Goal: Contribute content: Add original content to the website for others to see

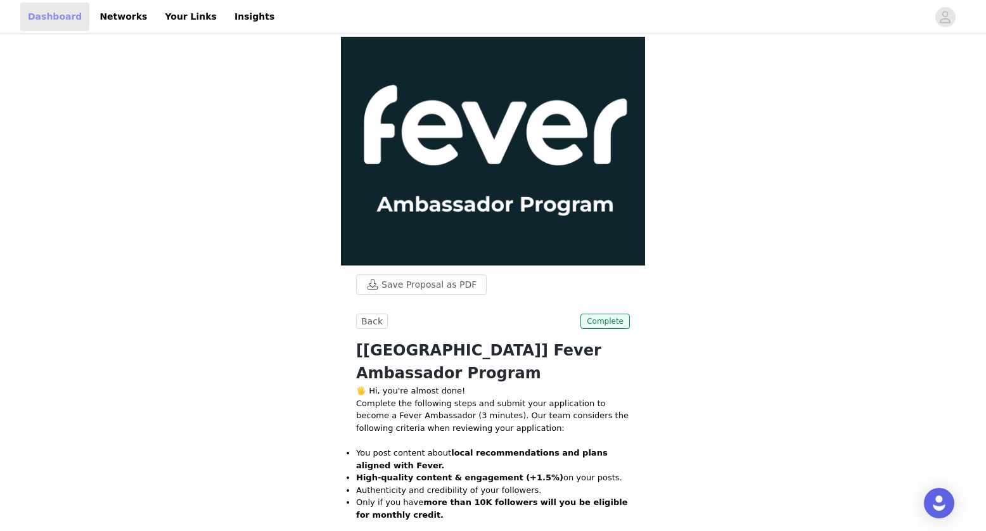
click at [51, 21] on link "Dashboard" at bounding box center [54, 17] width 69 height 29
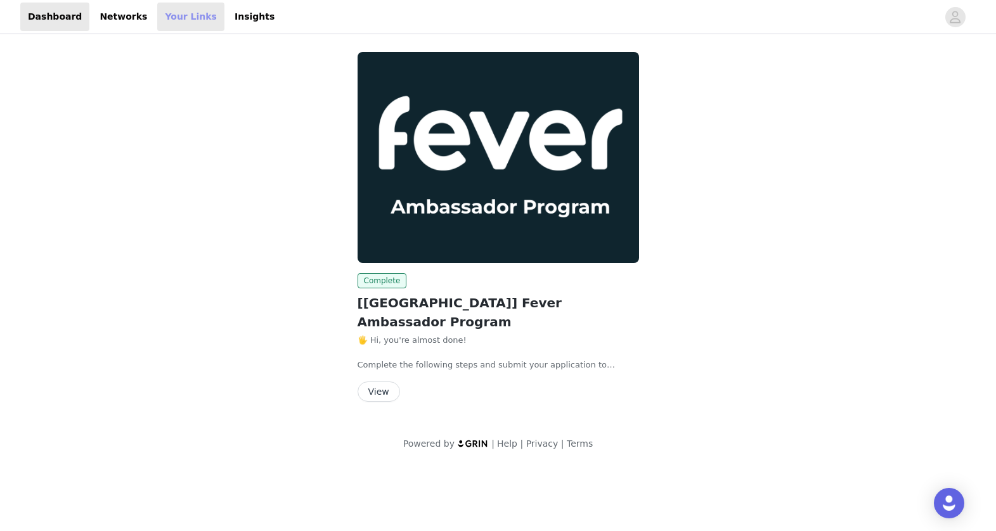
click at [165, 16] on link "Your Links" at bounding box center [190, 17] width 67 height 29
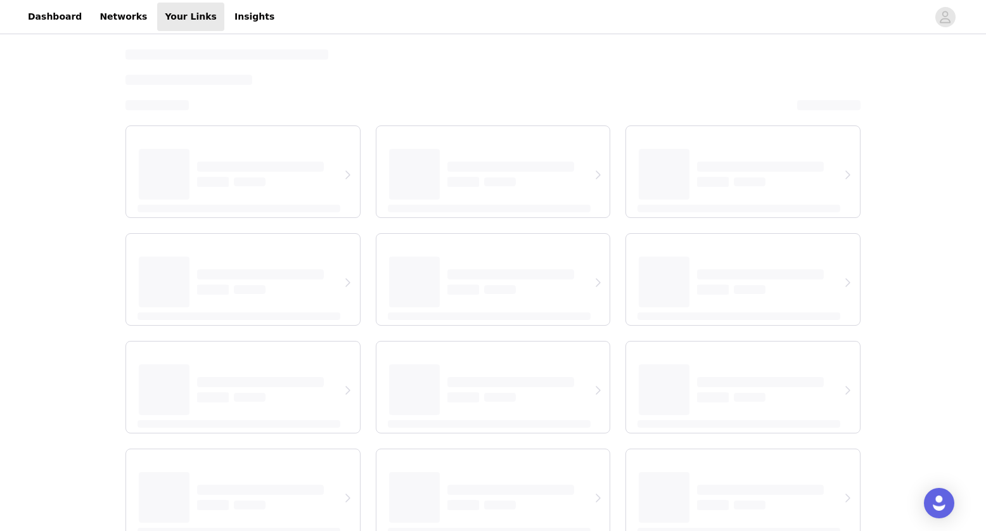
select select "12"
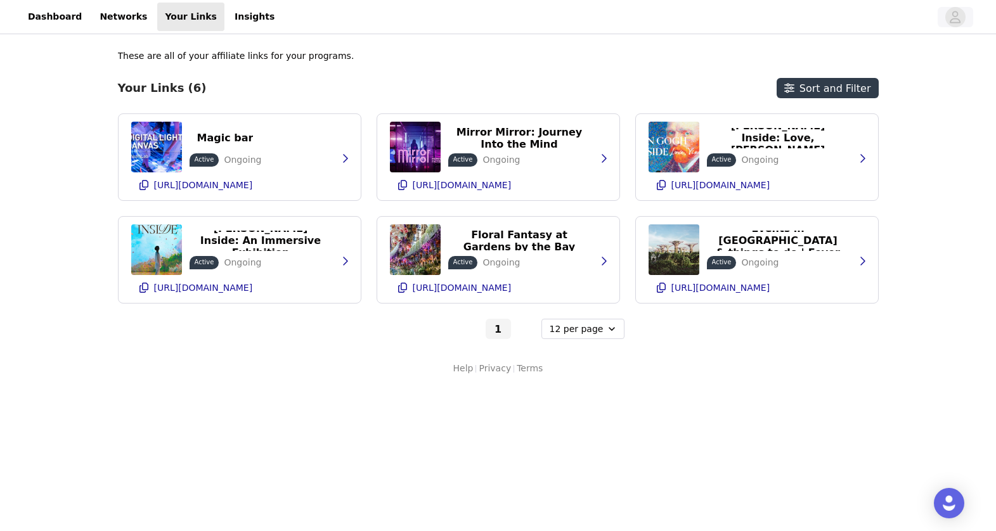
click at [959, 23] on icon "avatar" at bounding box center [955, 17] width 11 height 12
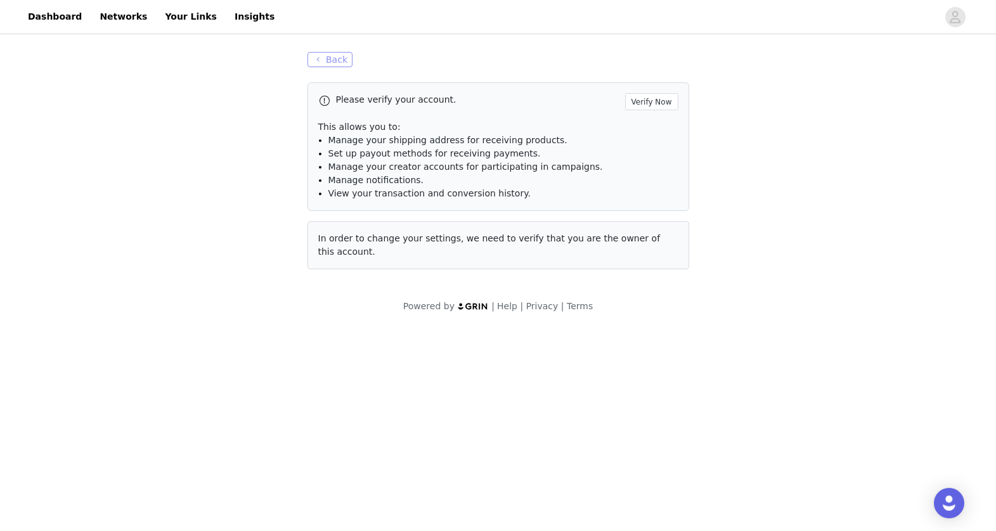
click at [340, 60] on button "Back" at bounding box center [330, 59] width 46 height 15
select select "12"
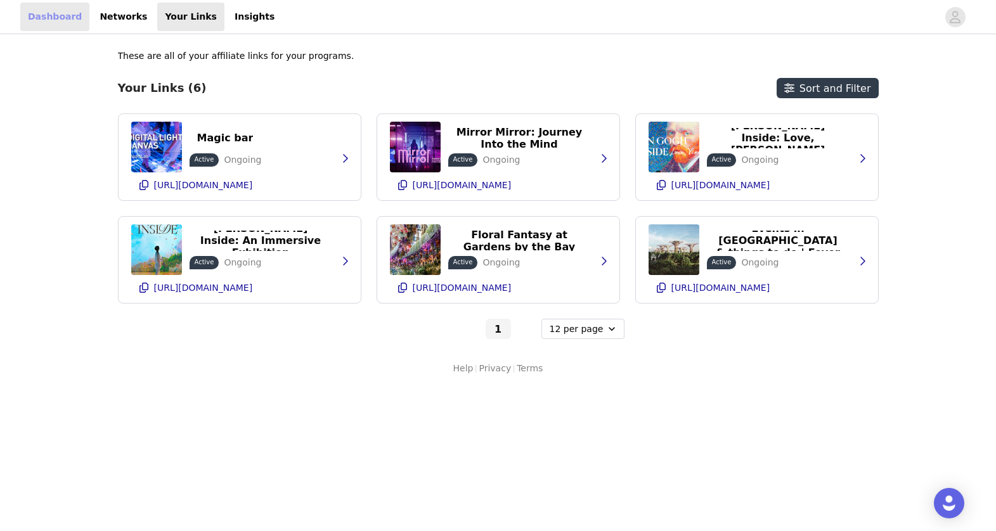
click at [44, 22] on link "Dashboard" at bounding box center [54, 17] width 69 height 29
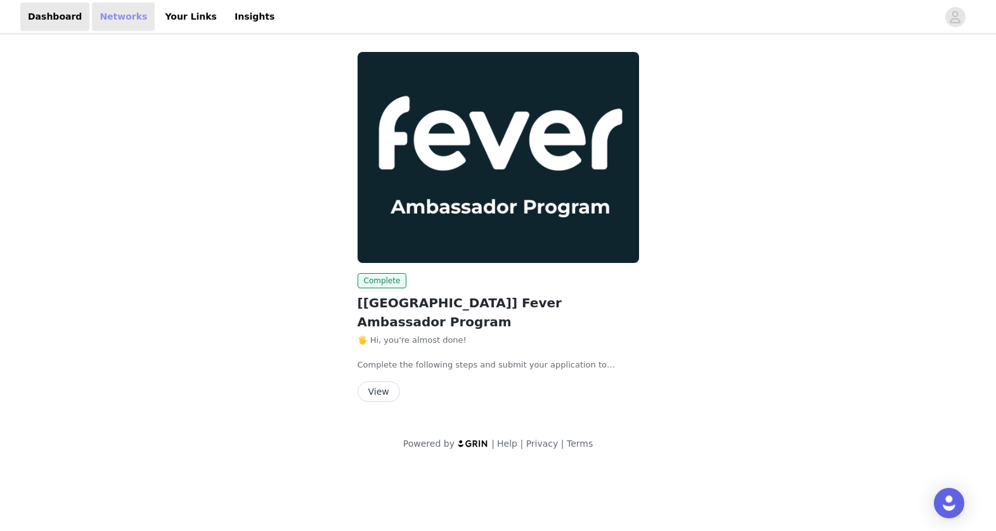
click at [106, 15] on link "Networks" at bounding box center [123, 17] width 63 height 29
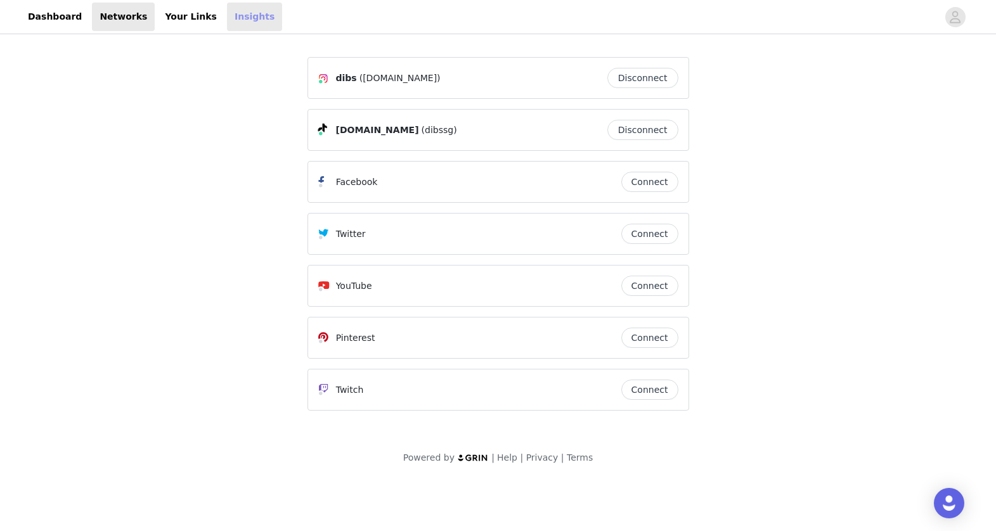
click at [227, 11] on link "Insights" at bounding box center [254, 17] width 55 height 29
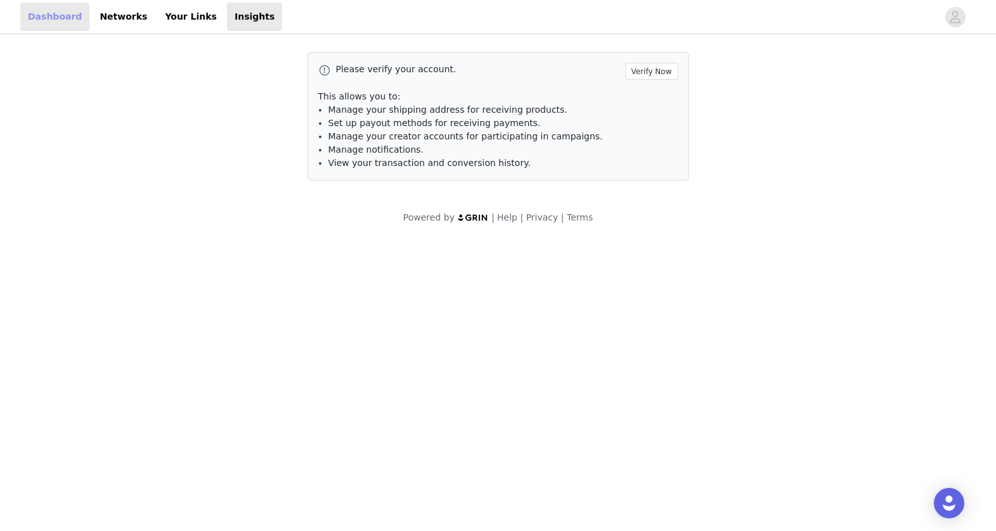
click at [60, 23] on link "Dashboard" at bounding box center [54, 17] width 69 height 29
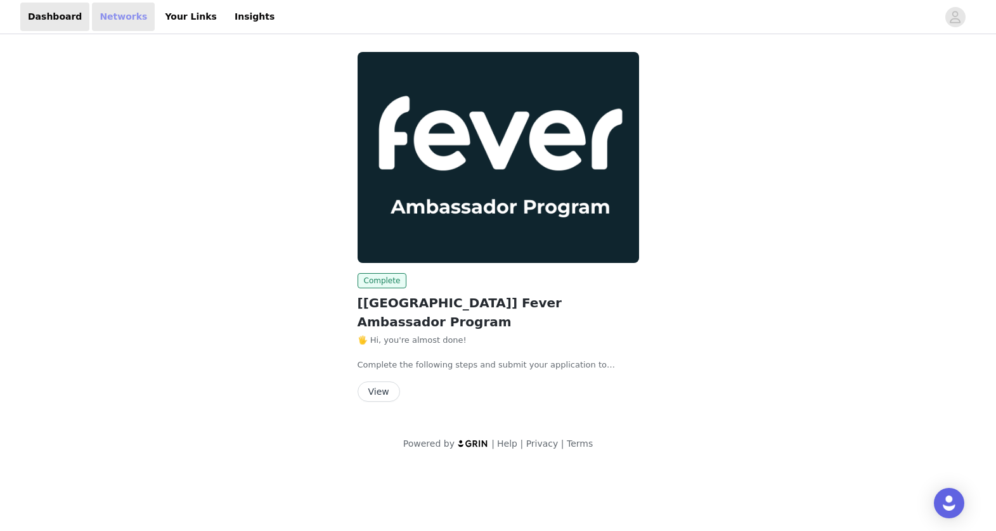
click at [117, 13] on link "Networks" at bounding box center [123, 17] width 63 height 29
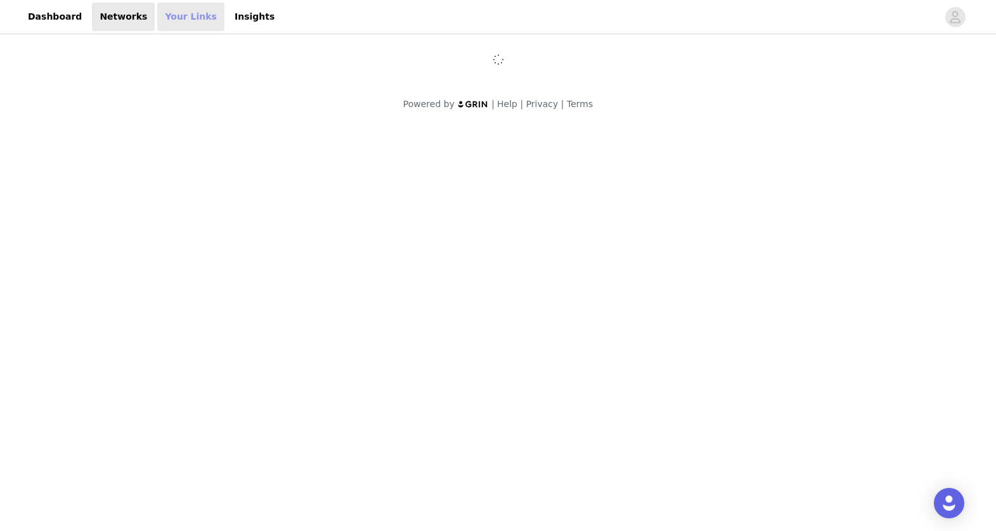
click at [160, 18] on link "Your Links" at bounding box center [190, 17] width 67 height 29
select select "12"
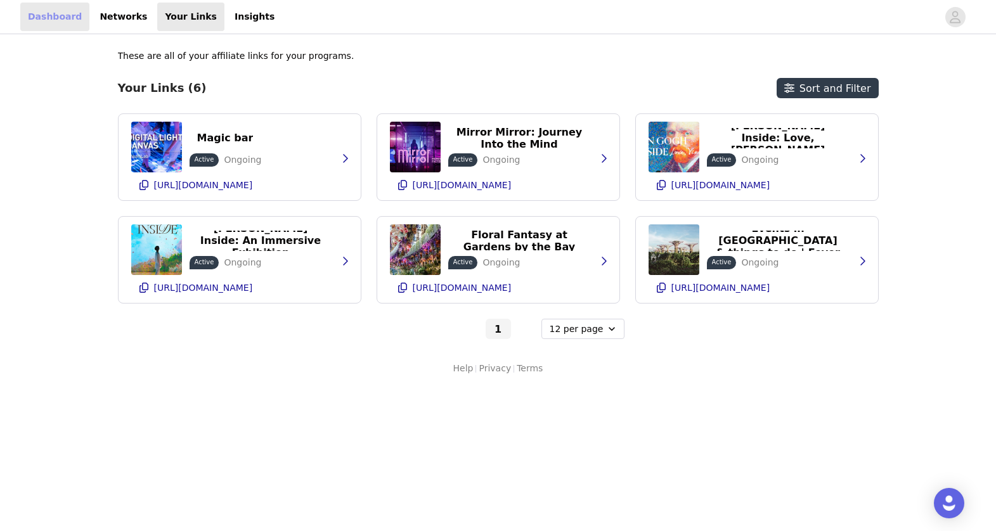
click at [54, 23] on link "Dashboard" at bounding box center [54, 17] width 69 height 29
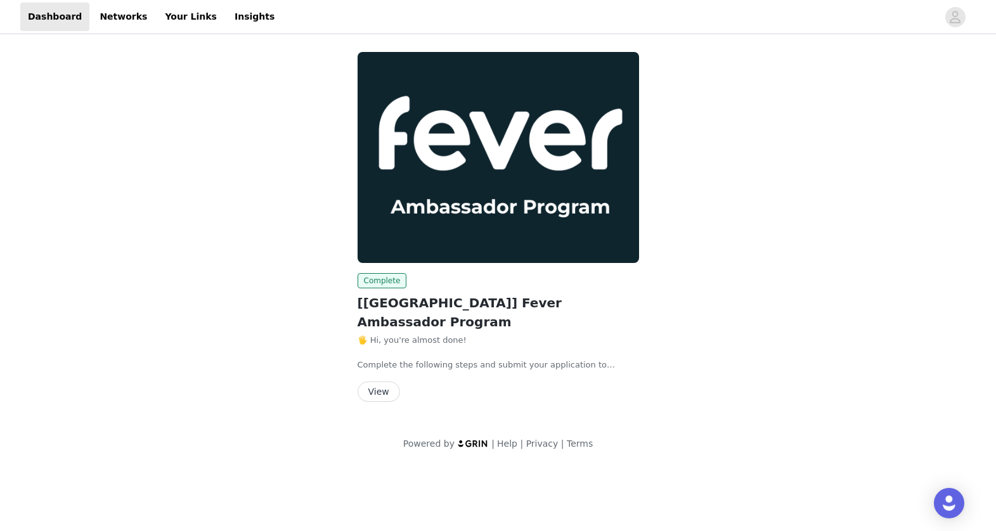
click at [383, 381] on button "View" at bounding box center [378, 391] width 42 height 20
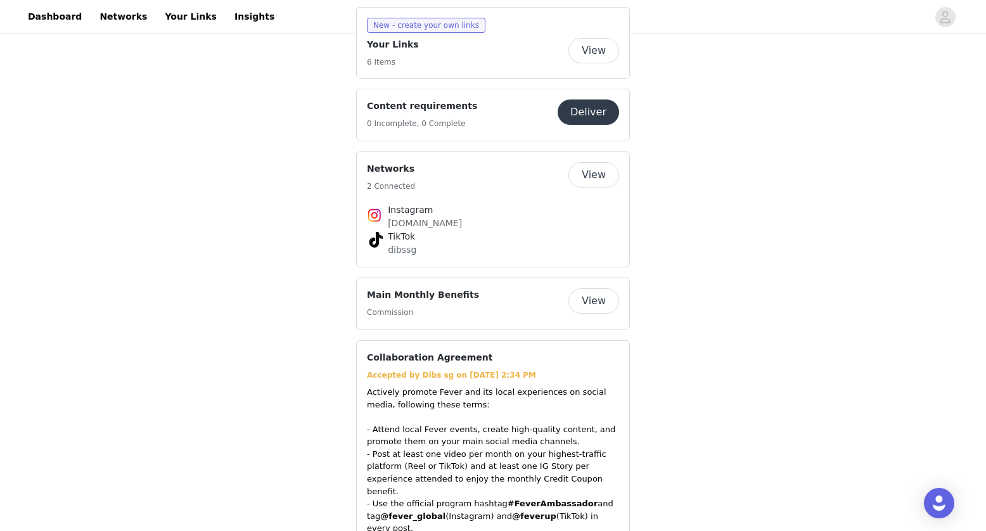
scroll to position [740, 0]
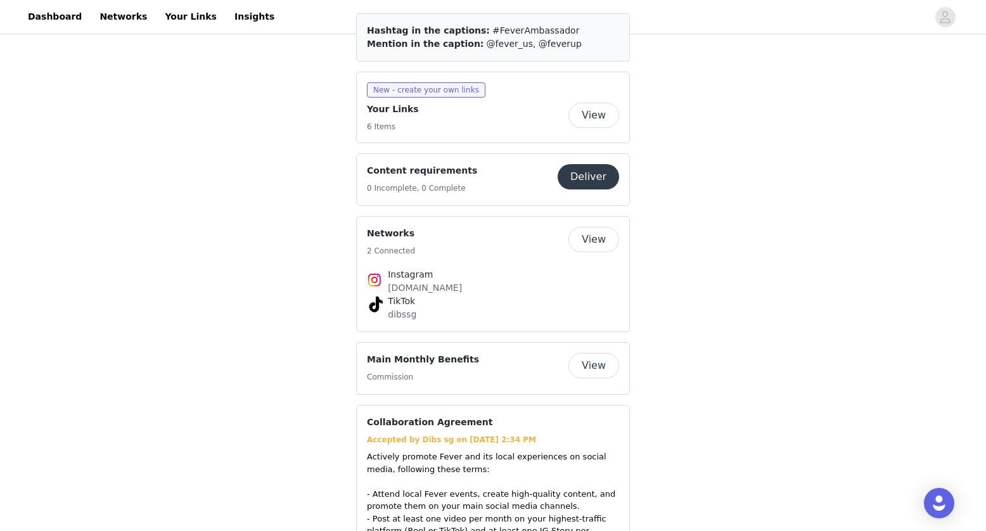
click at [596, 103] on button "View" at bounding box center [593, 115] width 51 height 25
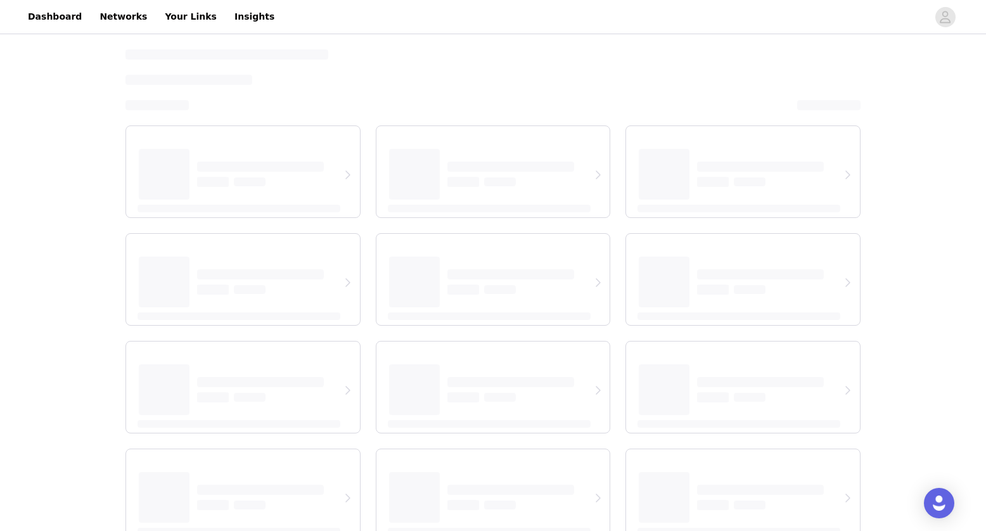
select select "12"
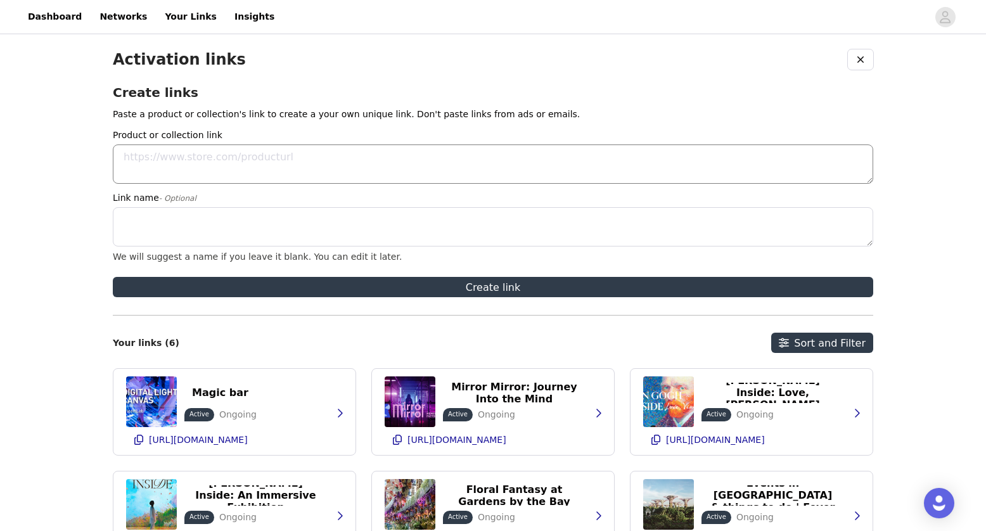
click at [250, 172] on textarea "Product or collection link" at bounding box center [493, 163] width 760 height 39
click at [169, 171] on textarea "Product or collection link" at bounding box center [493, 163] width 760 height 39
paste textarea "https://feverup.com/m/367034"
type textarea "https://feverup.com/m/367034"
click at [167, 229] on textarea "Link name - Optional" at bounding box center [493, 226] width 760 height 39
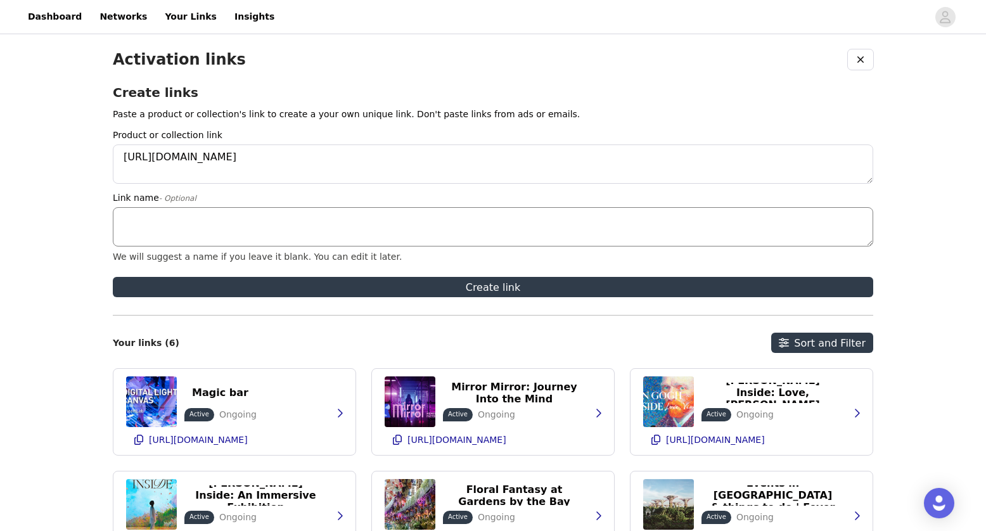
paste textarea "The Little Prince: The Journey of Stars"
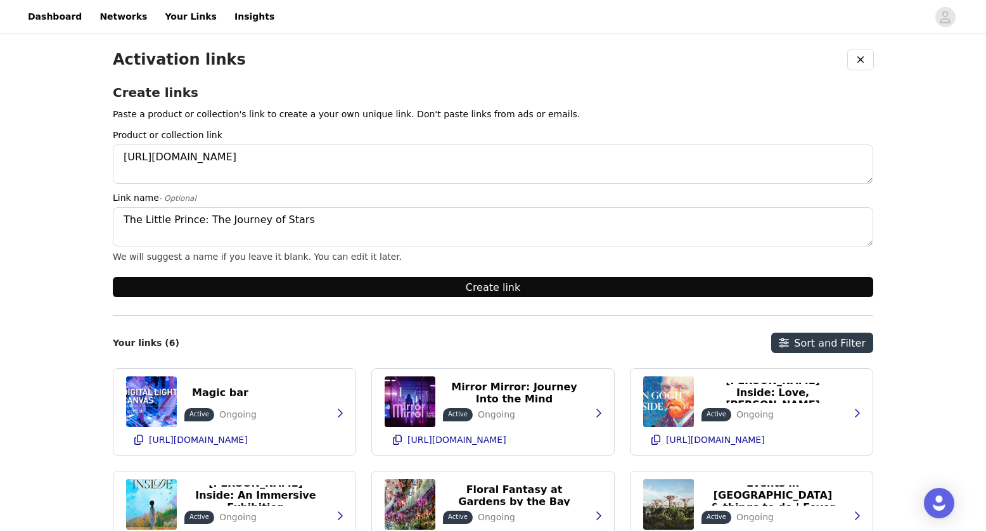
type textarea "The Little Prince: The Journey of Stars"
click at [512, 290] on button "Create link" at bounding box center [493, 287] width 760 height 20
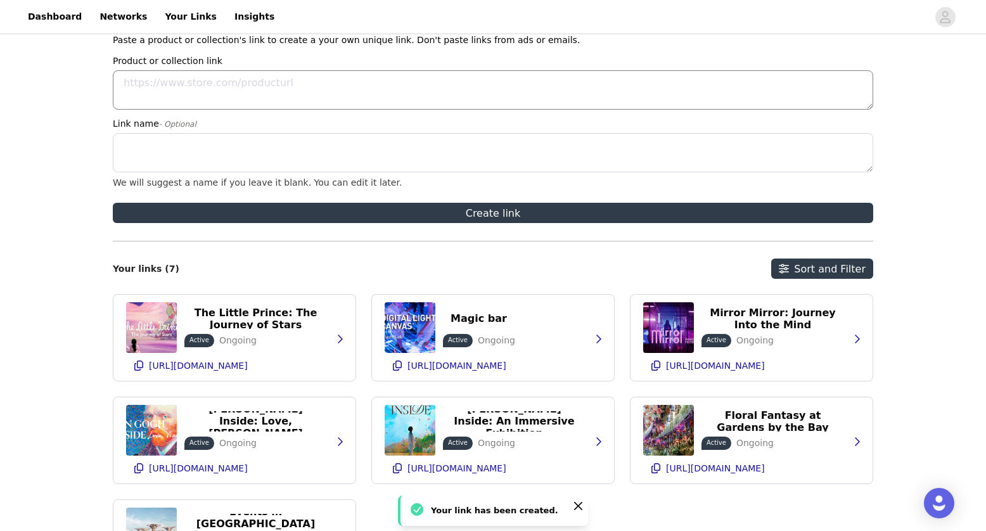
scroll to position [72, 0]
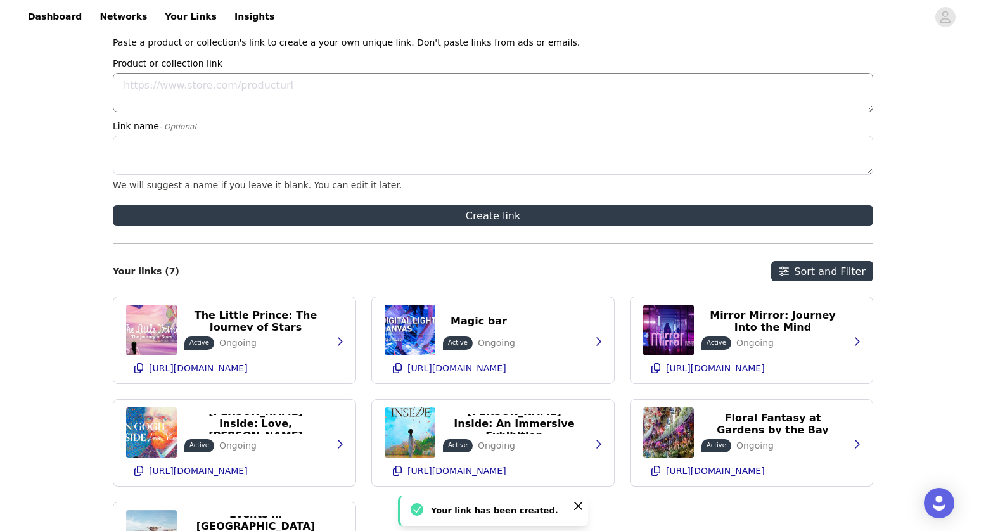
click at [289, 91] on textarea "Product or collection link" at bounding box center [493, 92] width 760 height 39
paste textarea "https://feverup.com/m/364218"
type textarea "https://feverup.com/m/364218"
click at [137, 147] on textarea "Link name - Optional" at bounding box center [493, 155] width 760 height 39
paste textarea "Titanic: An Immersive Voyage"
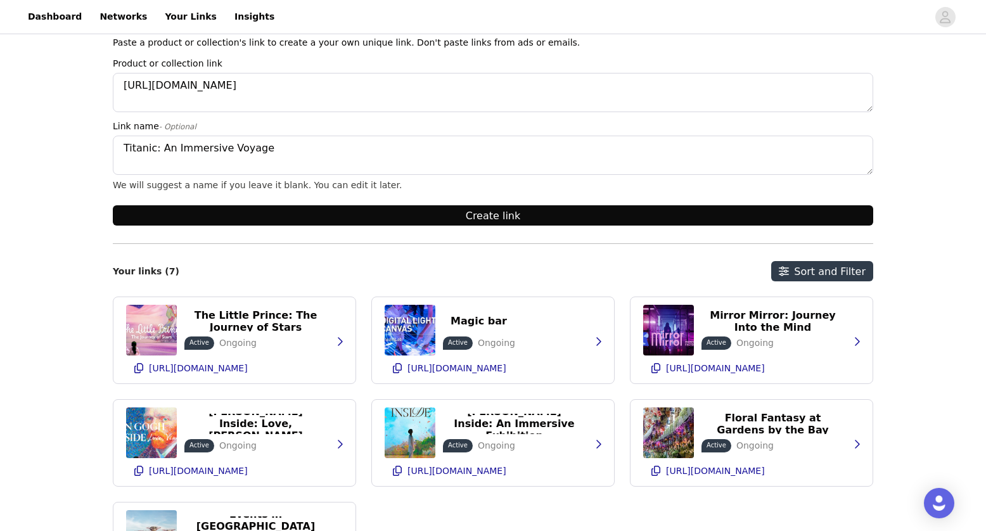
type textarea "Titanic: An Immersive Voyage"
click at [489, 214] on button "Create link" at bounding box center [493, 215] width 760 height 20
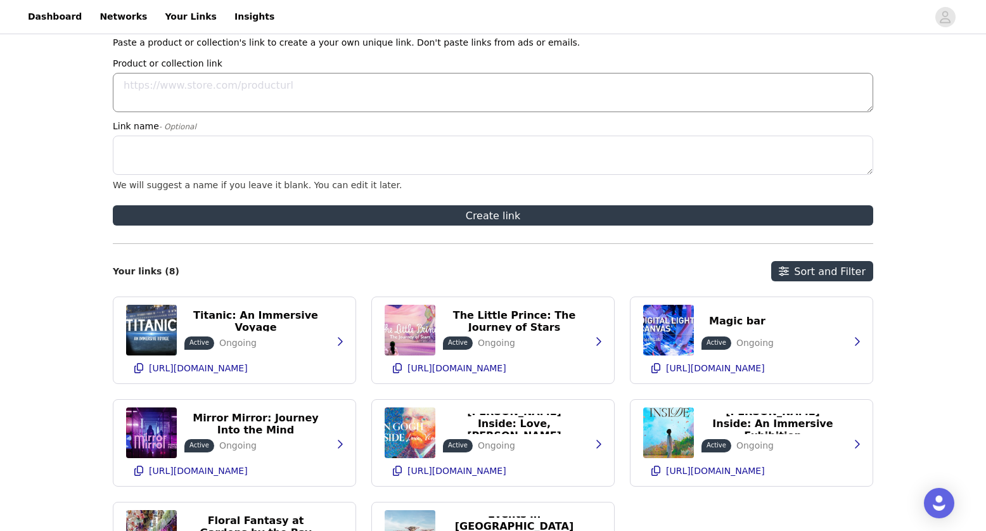
click at [287, 105] on textarea "Product or collection link" at bounding box center [493, 92] width 760 height 39
paste textarea "https://feverup.com/m/147808"
type textarea "https://feverup.com/m/147808"
click at [236, 162] on textarea "Link name - Optional" at bounding box center [493, 155] width 760 height 39
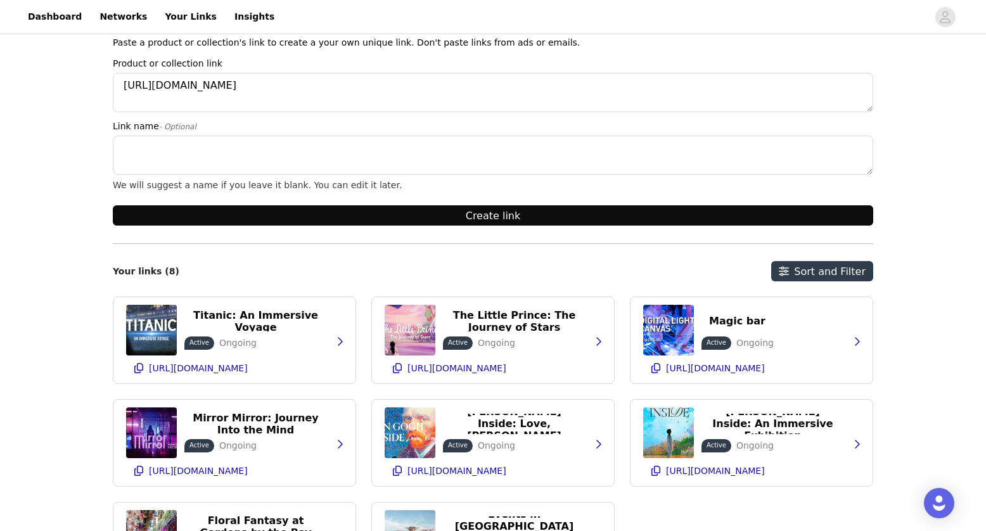
paste textarea "The Magic Experience: A Night at The Magic Bar - Singapore"
type textarea "The Magic Experience: A Night at The Magic Bar - Singapore"
click at [550, 222] on button "Create link" at bounding box center [493, 215] width 760 height 20
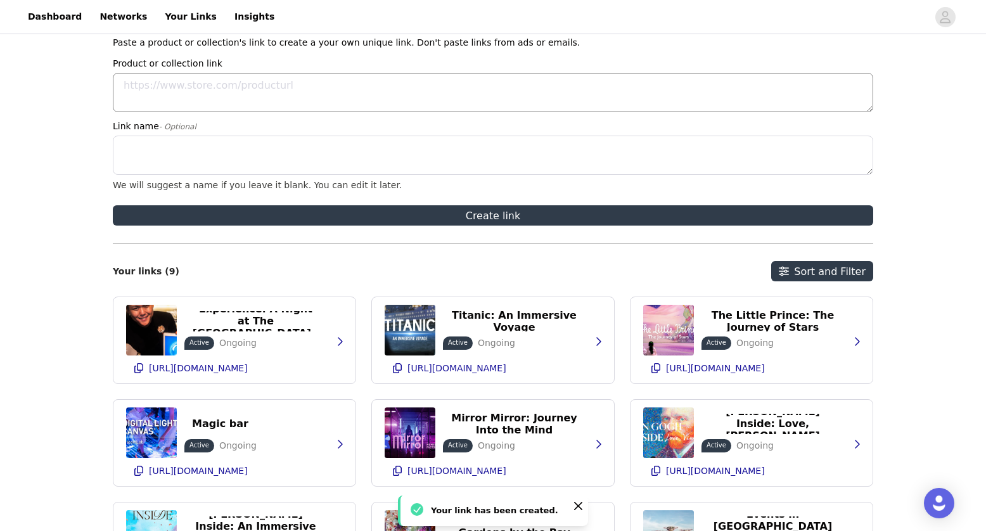
click at [246, 106] on textarea "Product or collection link" at bounding box center [493, 92] width 760 height 39
paste textarea "https://feverup.com/m/256289"
type textarea "https://feverup.com/m/256289"
click at [218, 152] on textarea "Link name - Optional" at bounding box center [493, 155] width 760 height 39
click at [203, 157] on textarea "Link name - Optional" at bounding box center [493, 155] width 760 height 39
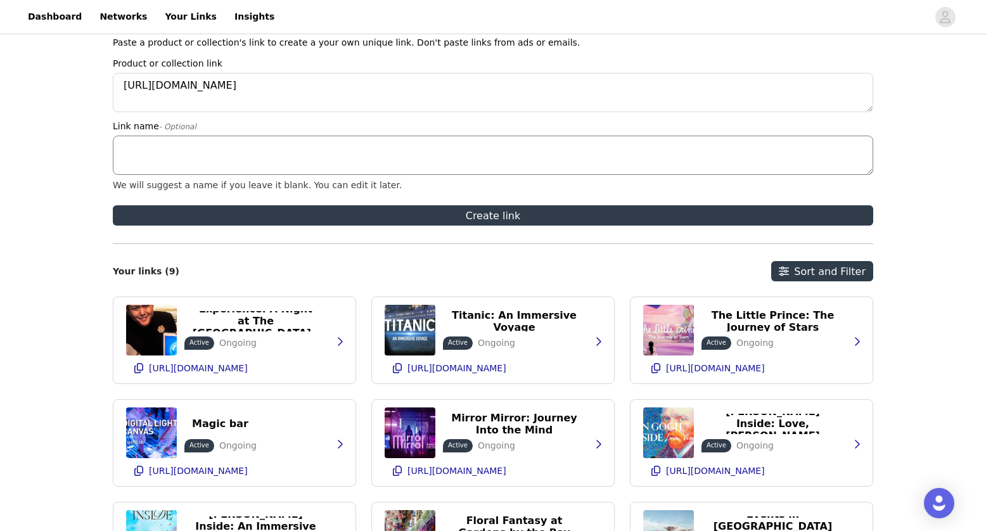
paste textarea "The Magic Bar Show: WunderBar - Magic and Comedy of A German Magician"
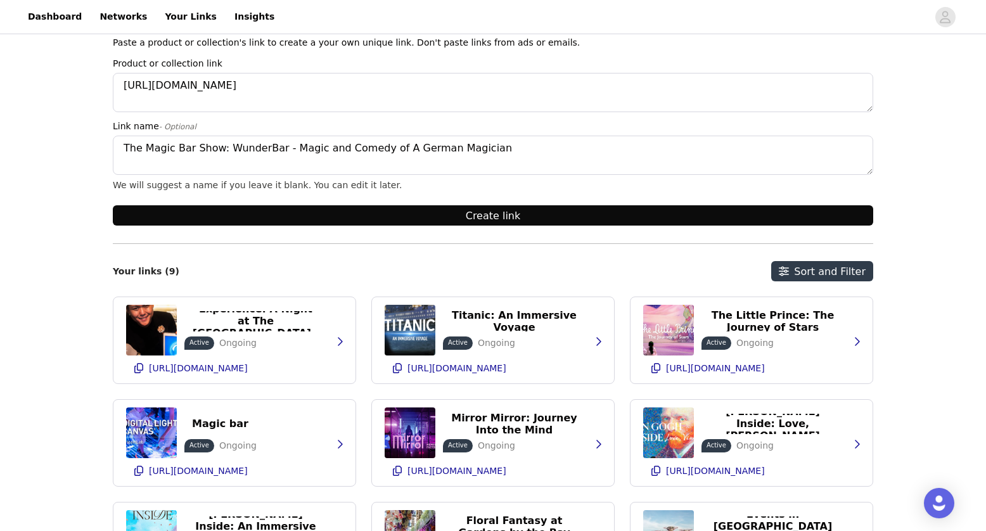
type textarea "The Magic Bar Show: WunderBar - Magic and Comedy of A German Magician"
click at [494, 215] on button "Create link" at bounding box center [493, 215] width 760 height 20
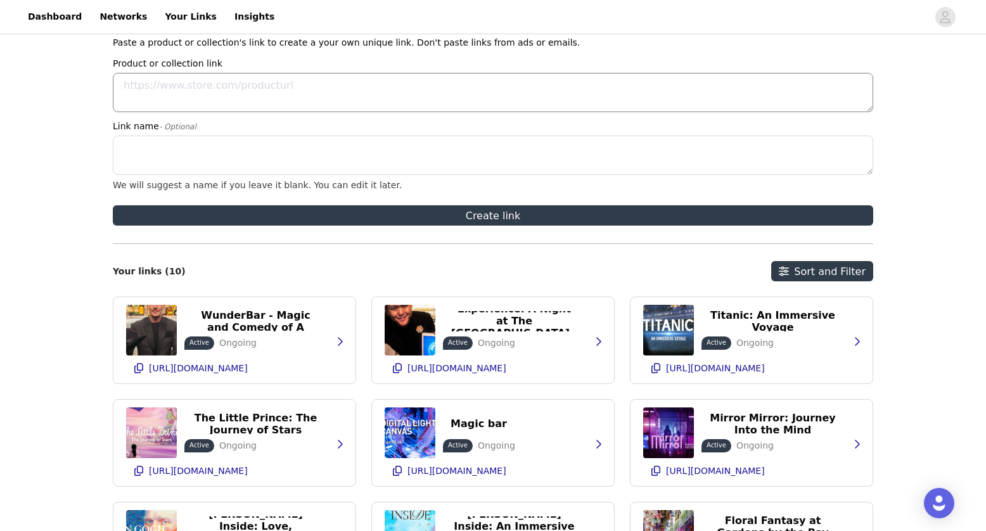
click at [194, 81] on textarea "Product or collection link" at bounding box center [493, 92] width 760 height 39
paste textarea "https://feverup.com/m/110169"
type textarea "https://feverup.com/m/110169"
click at [182, 156] on textarea "Link name - Optional" at bounding box center [493, 155] width 760 height 39
paste textarea "SkyHelix Sentosa: Singapore's Highest Open-Air Panoramic Ride"
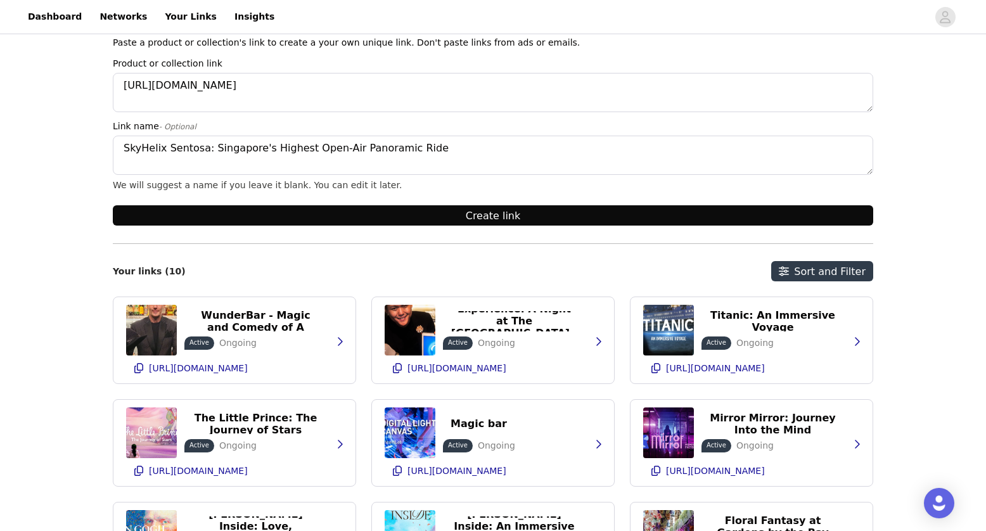
type textarea "SkyHelix Sentosa: Singapore's Highest Open-Air Panoramic Ride"
click at [435, 215] on button "Create link" at bounding box center [493, 215] width 760 height 20
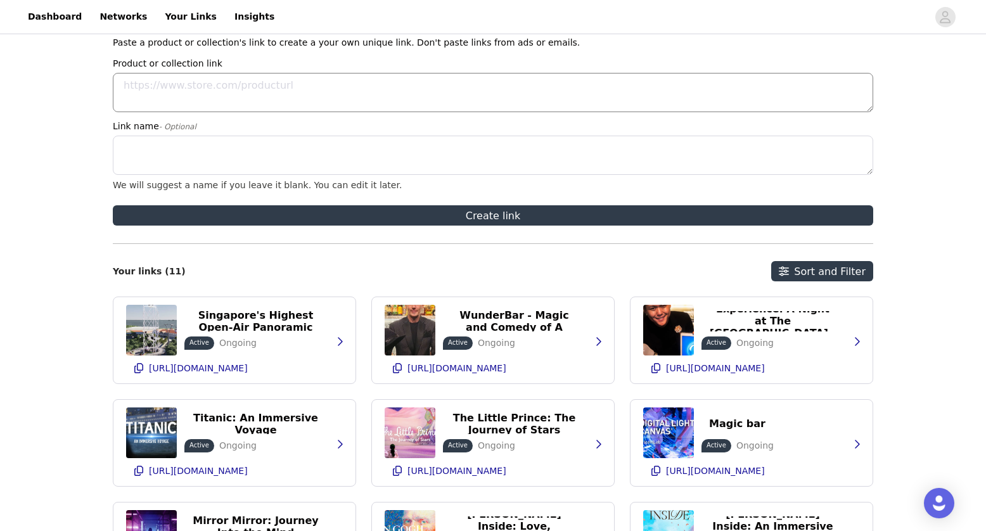
scroll to position [51, 0]
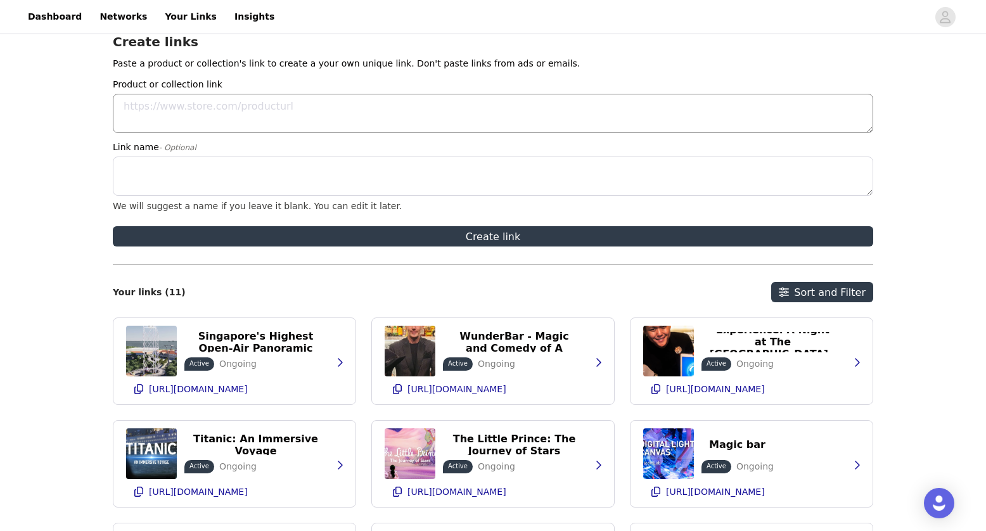
click at [254, 105] on textarea "Product or collection link" at bounding box center [493, 113] width 760 height 39
paste textarea "https://feverup.com/m/321362"
type textarea "https://feverup.com/m/321362"
click at [287, 183] on textarea "Link name - Optional" at bounding box center [493, 176] width 760 height 39
paste textarea "The Magic Bar Show - Whispers of The Mind by Mentalist Nique Tan"
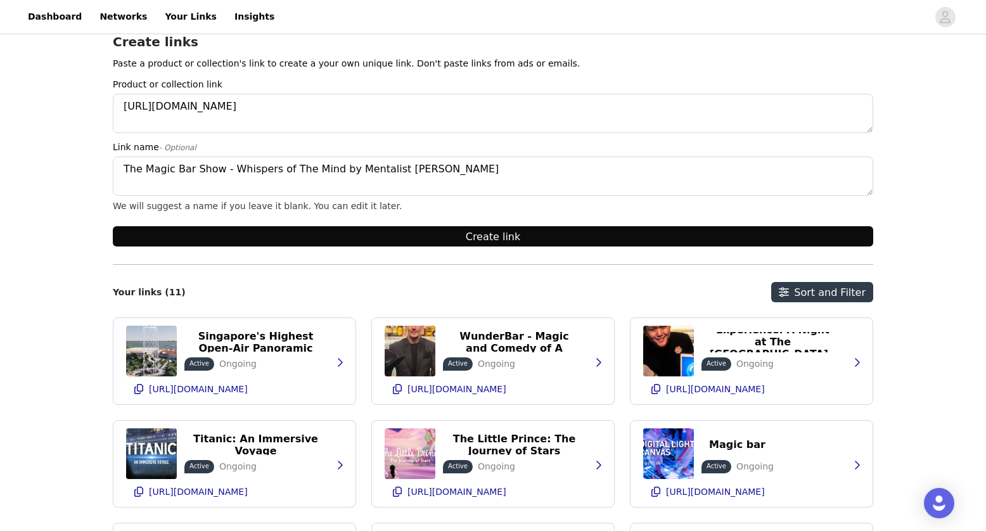
type textarea "The Magic Bar Show - Whispers of The Mind by Mentalist Nique Tan"
click at [495, 236] on button "Create link" at bounding box center [493, 236] width 760 height 20
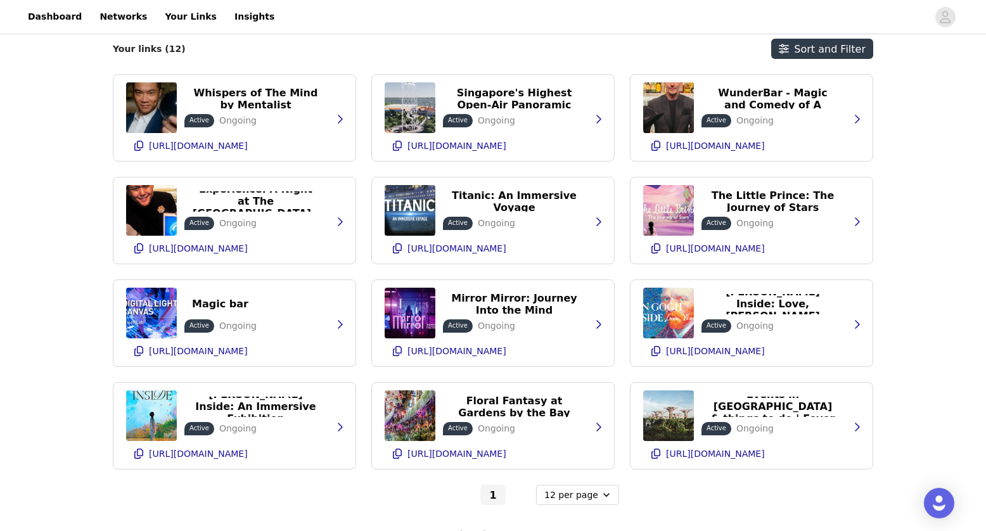
scroll to position [0, 0]
